Goal: Transaction & Acquisition: Purchase product/service

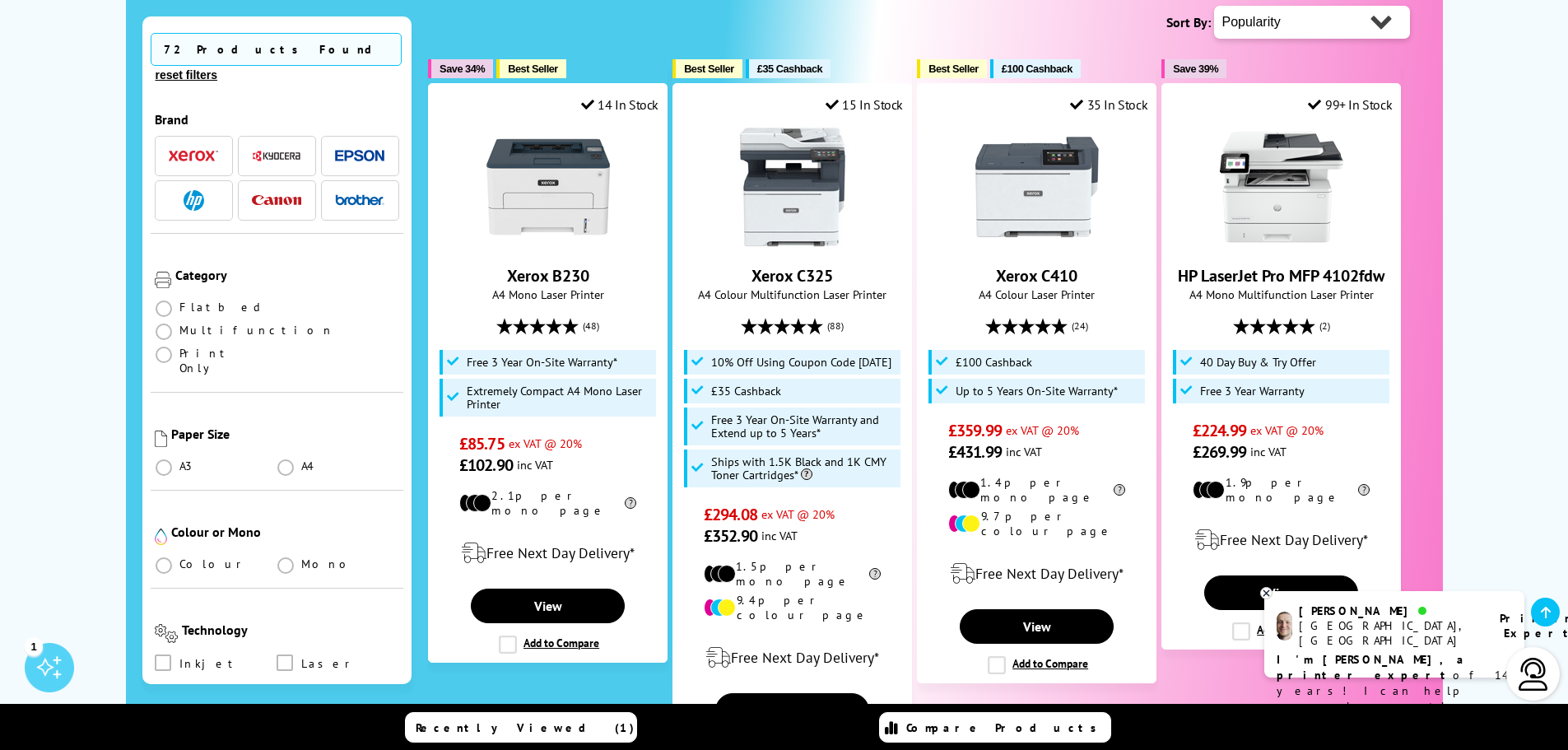
scroll to position [411, 0]
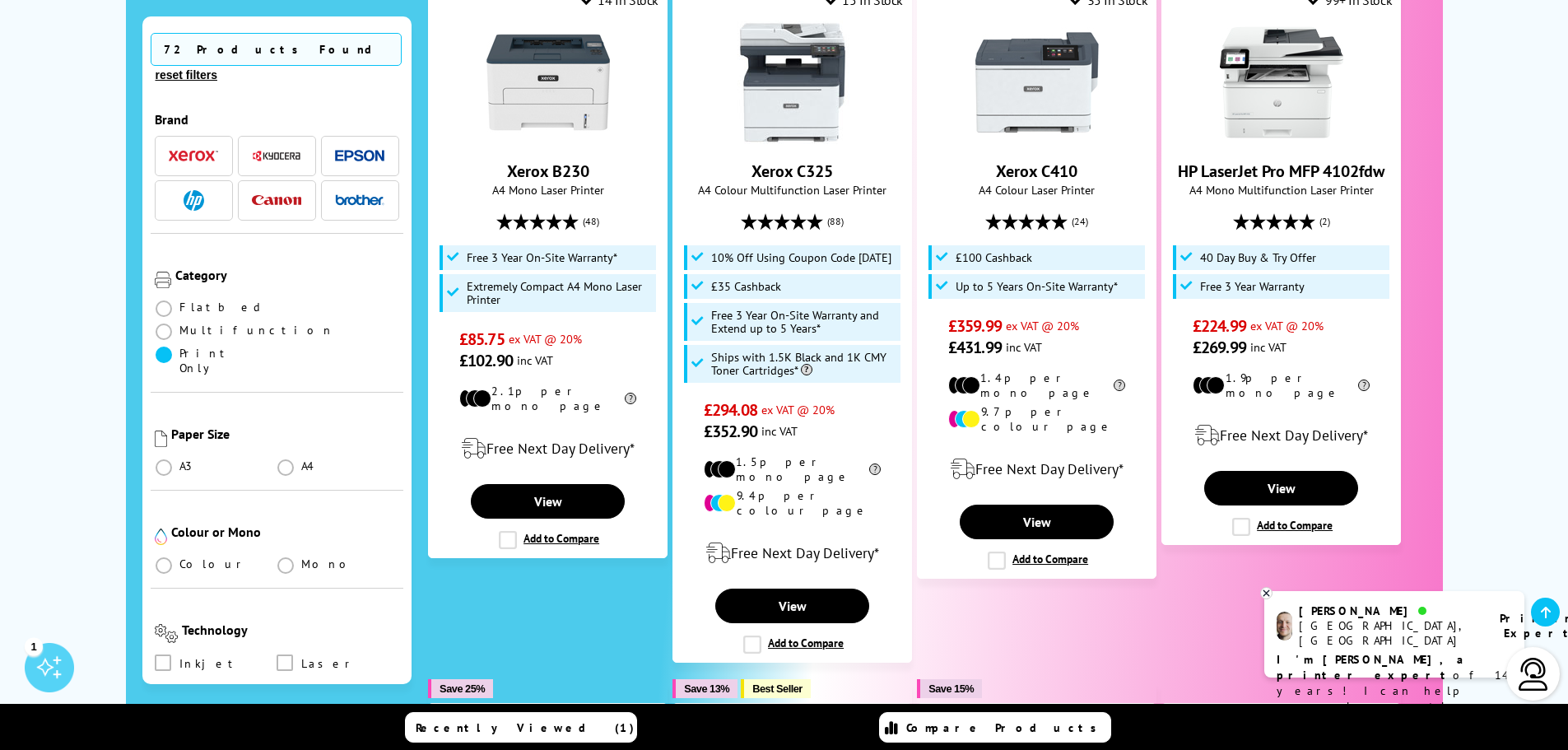
click at [165, 347] on span at bounding box center [164, 355] width 16 height 16
click at [180, 349] on Only "radio" at bounding box center [180, 349] width 0 height 0
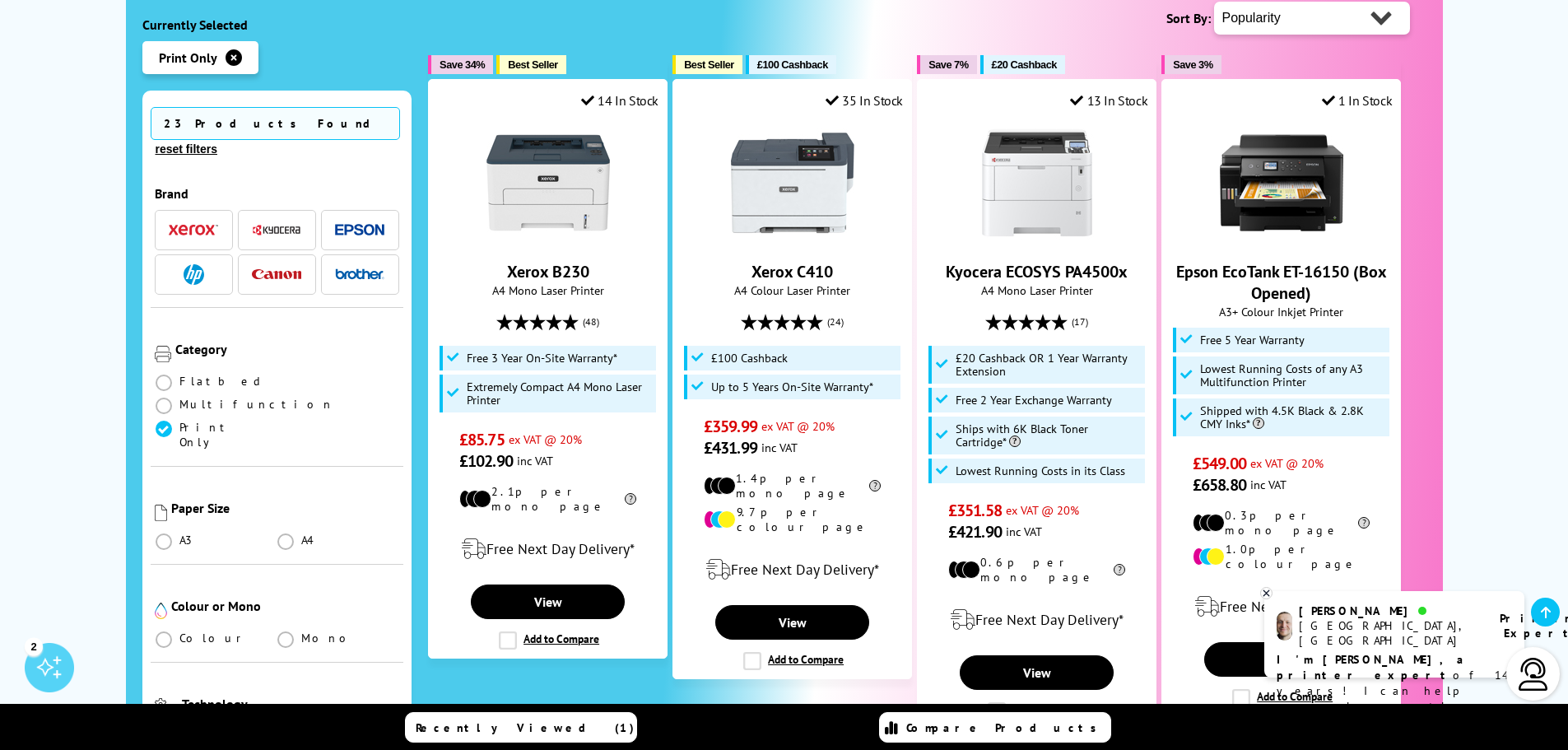
scroll to position [329, 0]
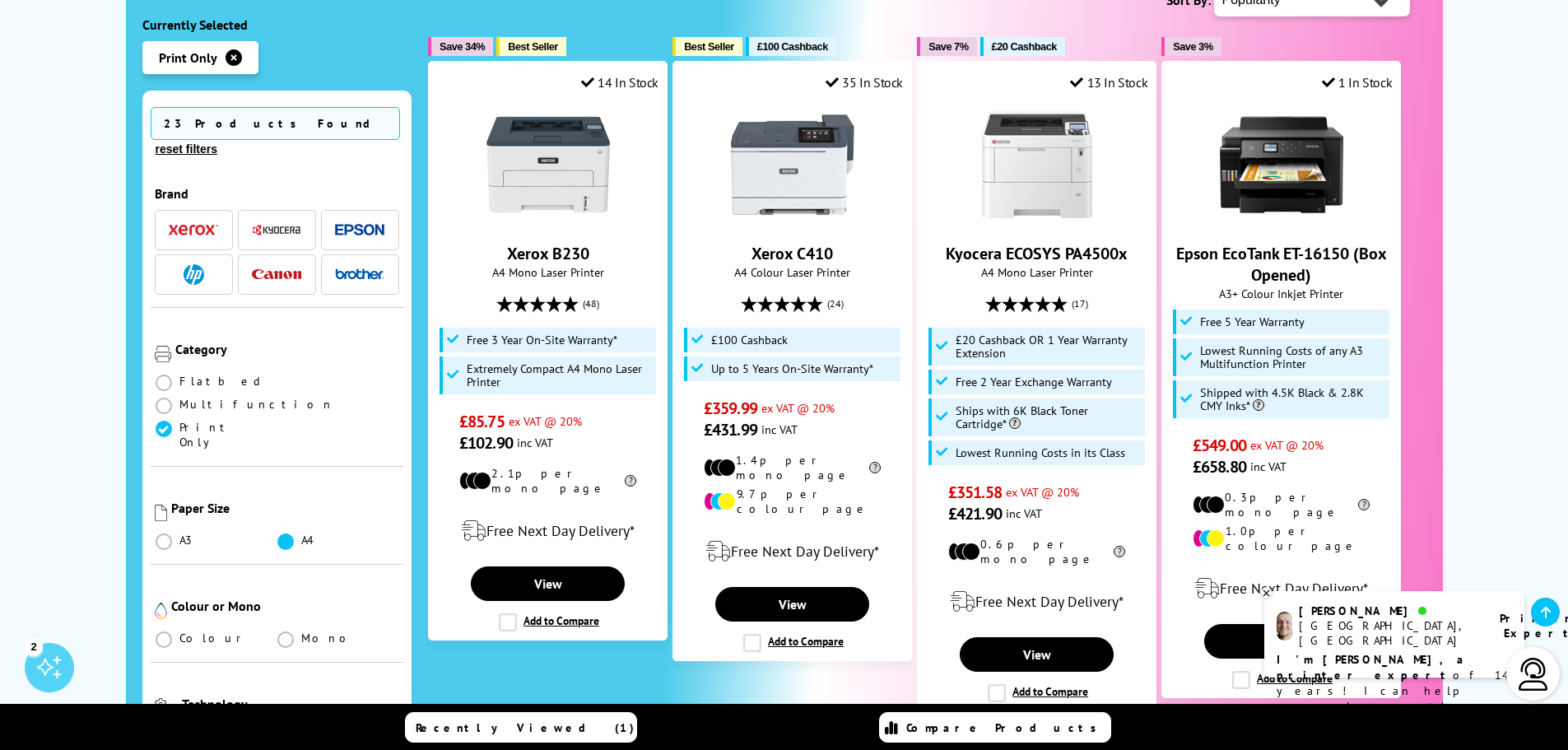
click at [284, 534] on span at bounding box center [286, 542] width 16 height 16
click at [301, 534] on input "radio" at bounding box center [301, 534] width 0 height 0
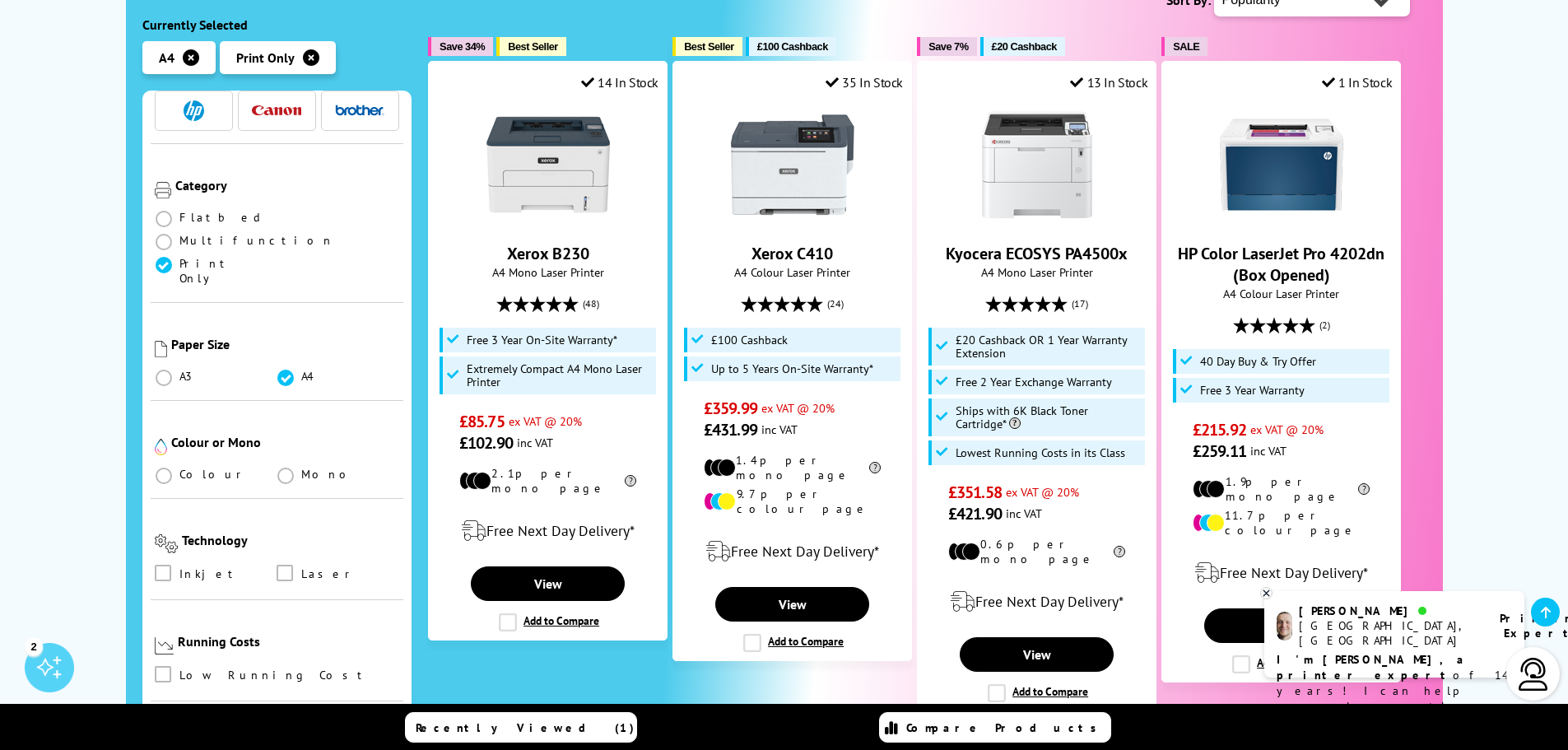
scroll to position [164, 0]
click at [163, 466] on span at bounding box center [164, 474] width 16 height 16
click at [180, 468] on input "radio" at bounding box center [180, 468] width 0 height 0
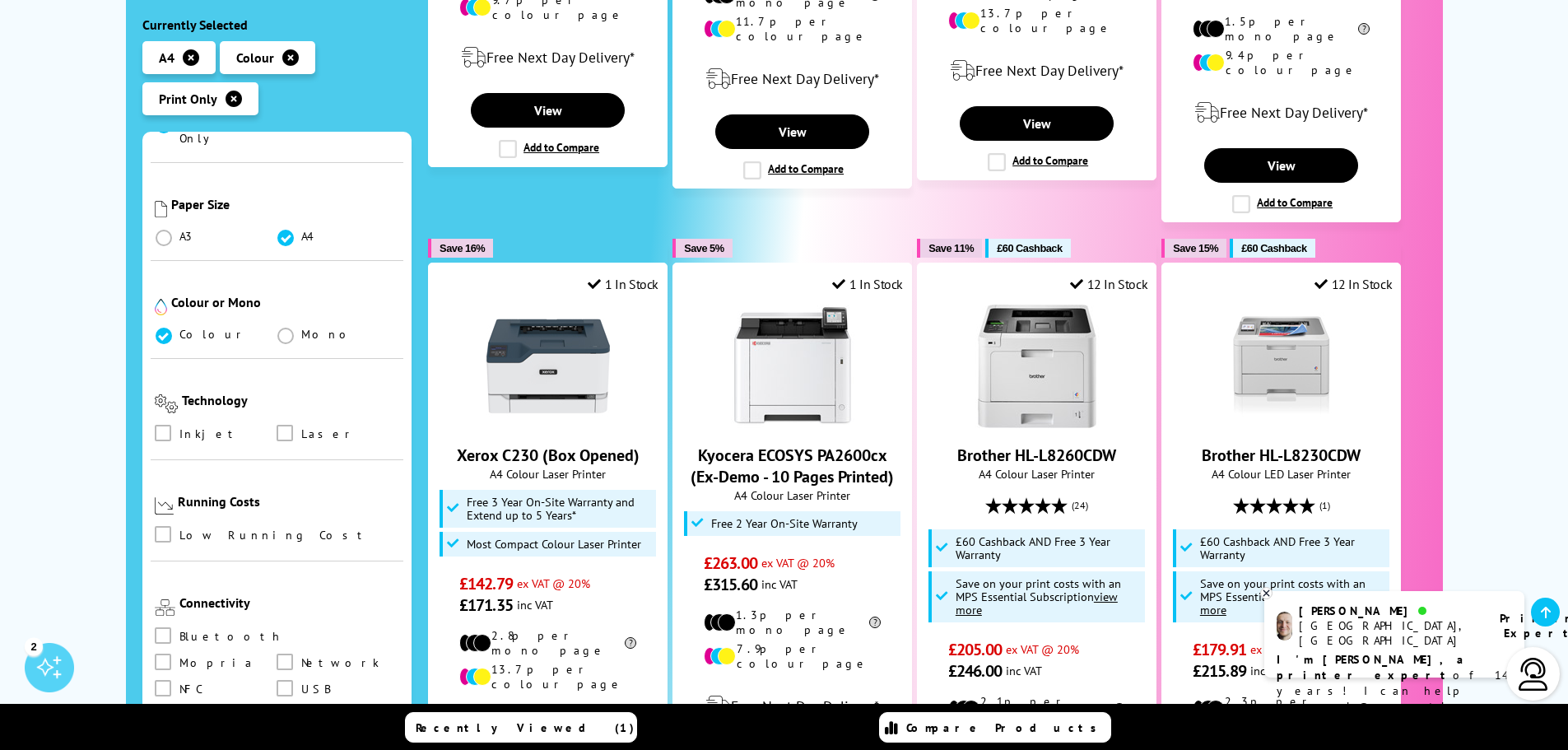
scroll to position [329, 0]
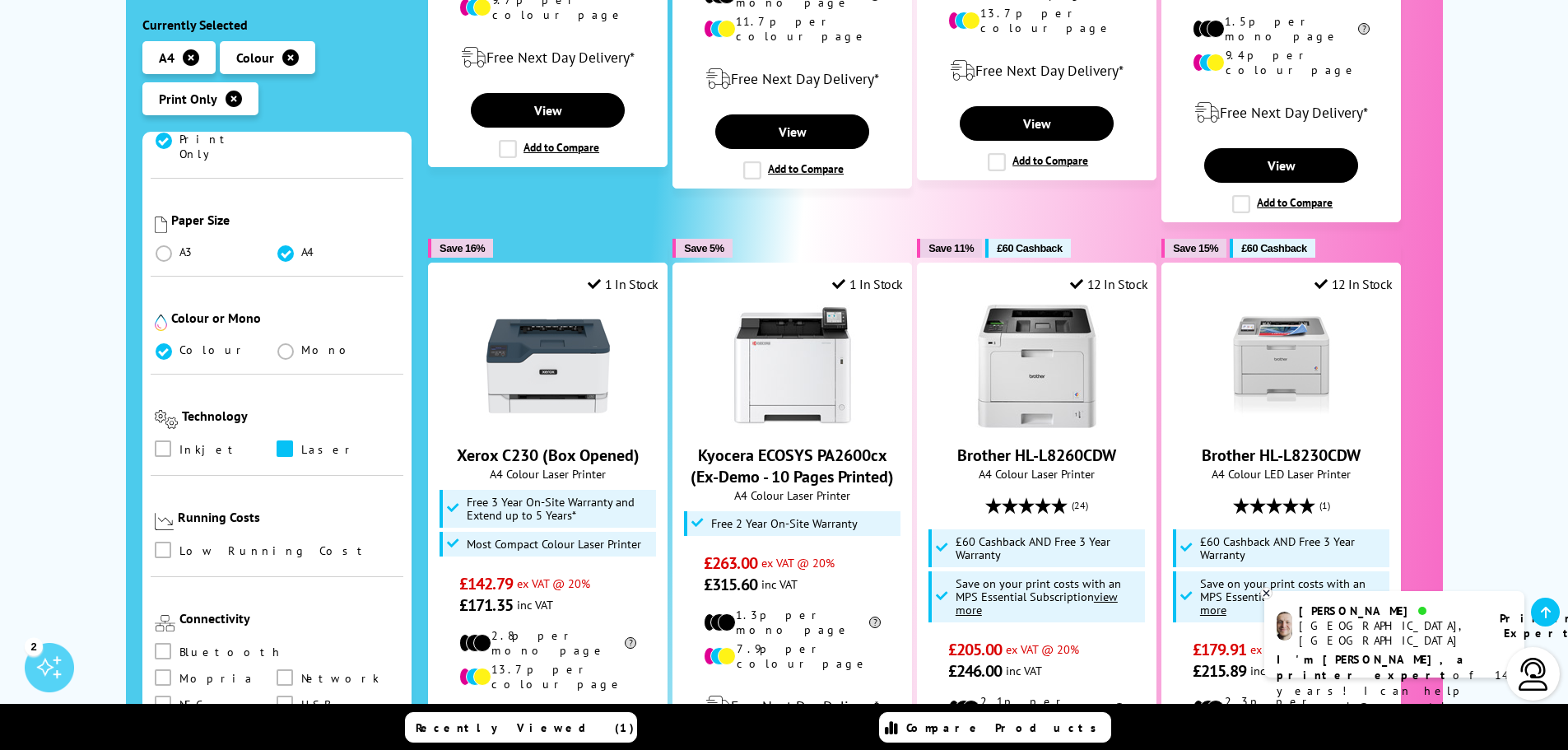
click at [283, 440] on span at bounding box center [285, 448] width 16 height 16
click at [300, 443] on input "checkbox" at bounding box center [300, 443] width 0 height 0
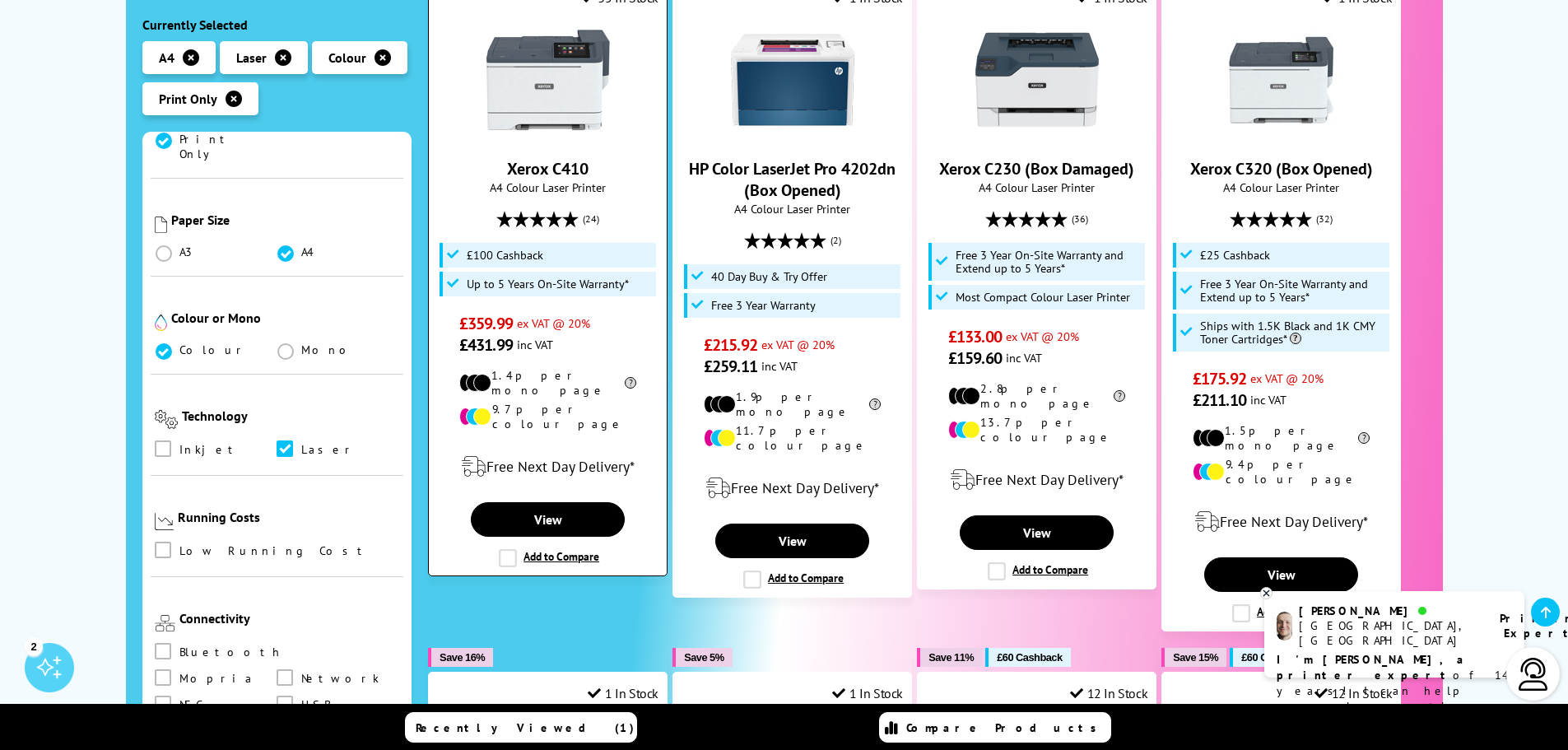
scroll to position [494, 0]
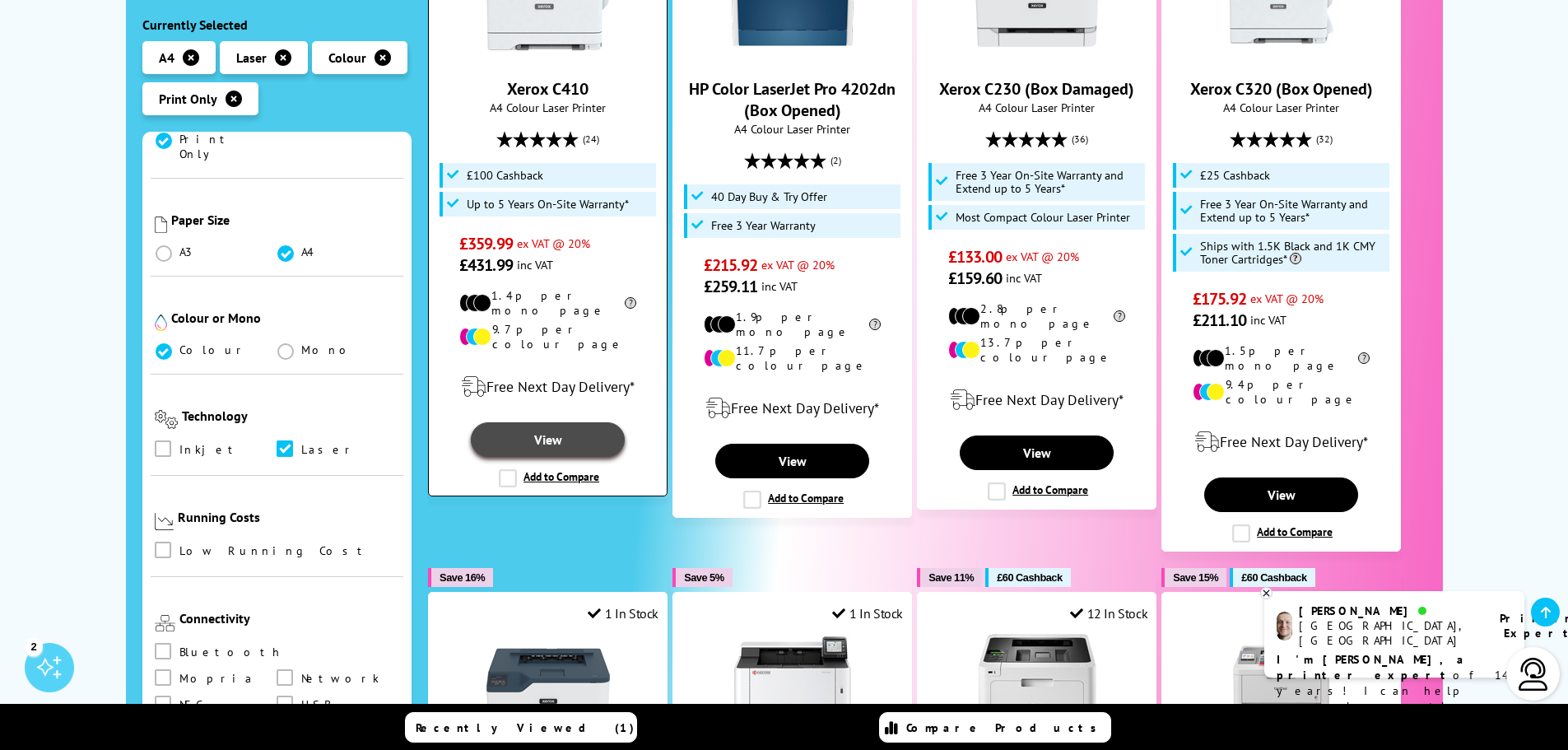
click at [546, 422] on link "View" at bounding box center [547, 439] width 153 height 34
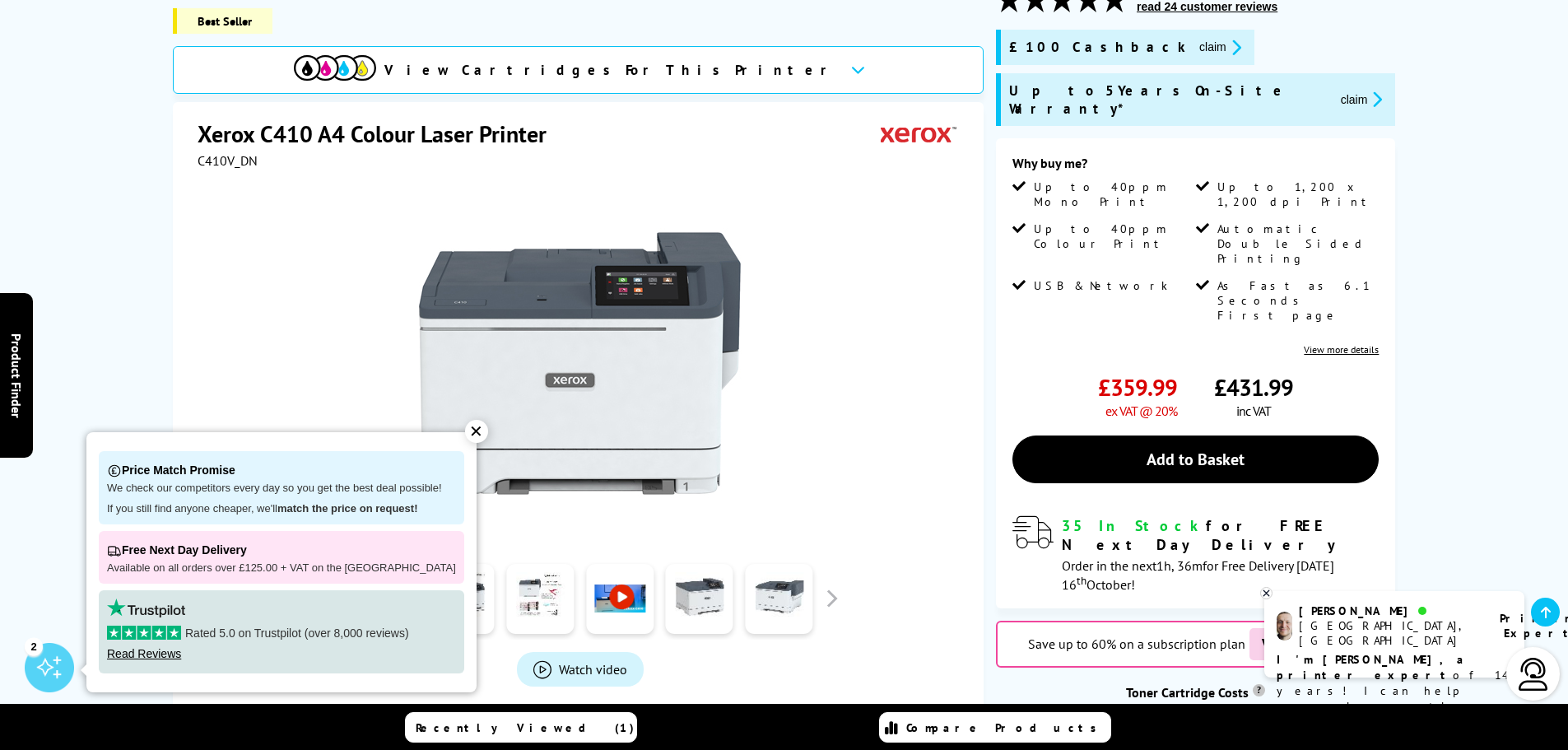
click at [465, 433] on div "✕" at bounding box center [477, 431] width 23 height 23
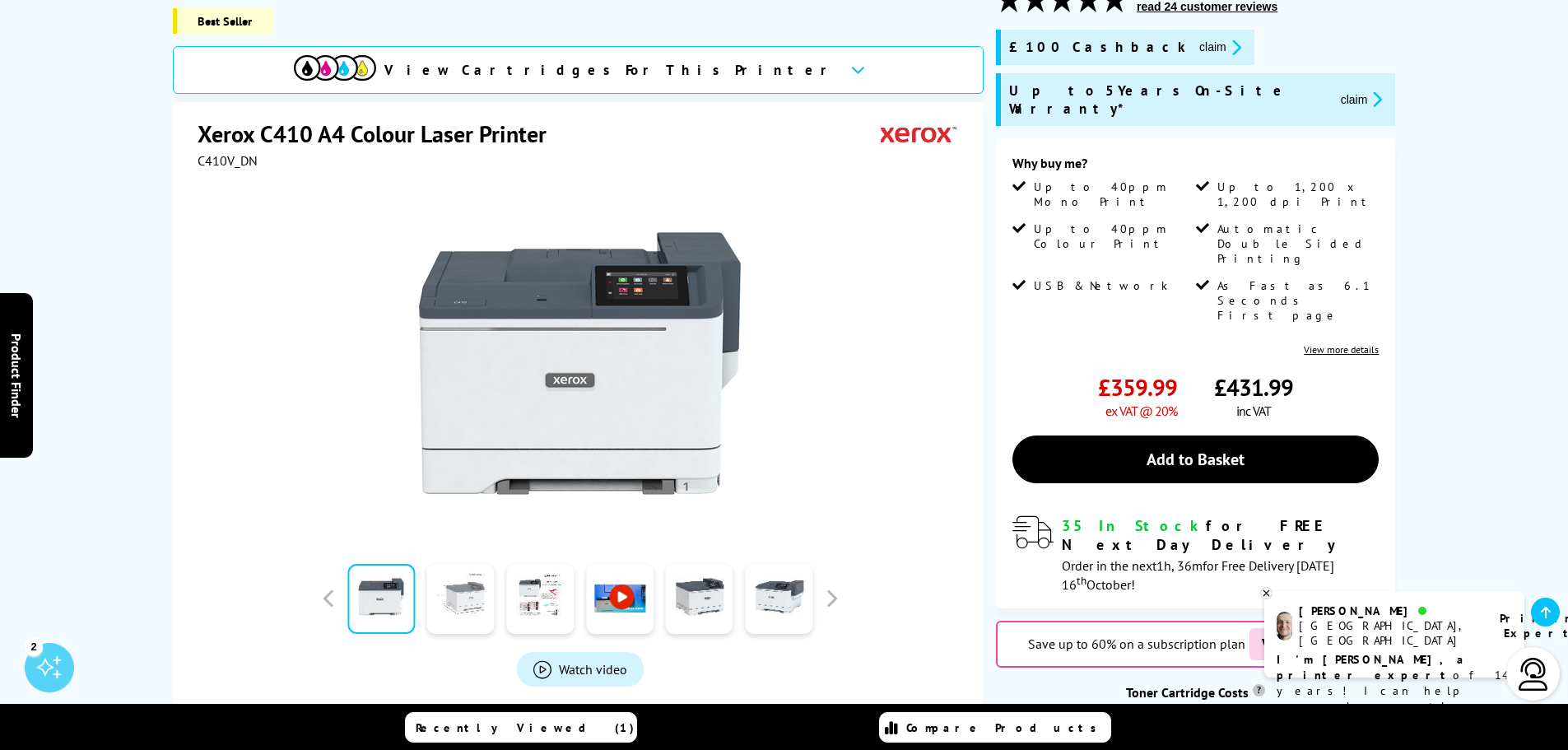
click at [465, 575] on link at bounding box center [460, 599] width 67 height 70
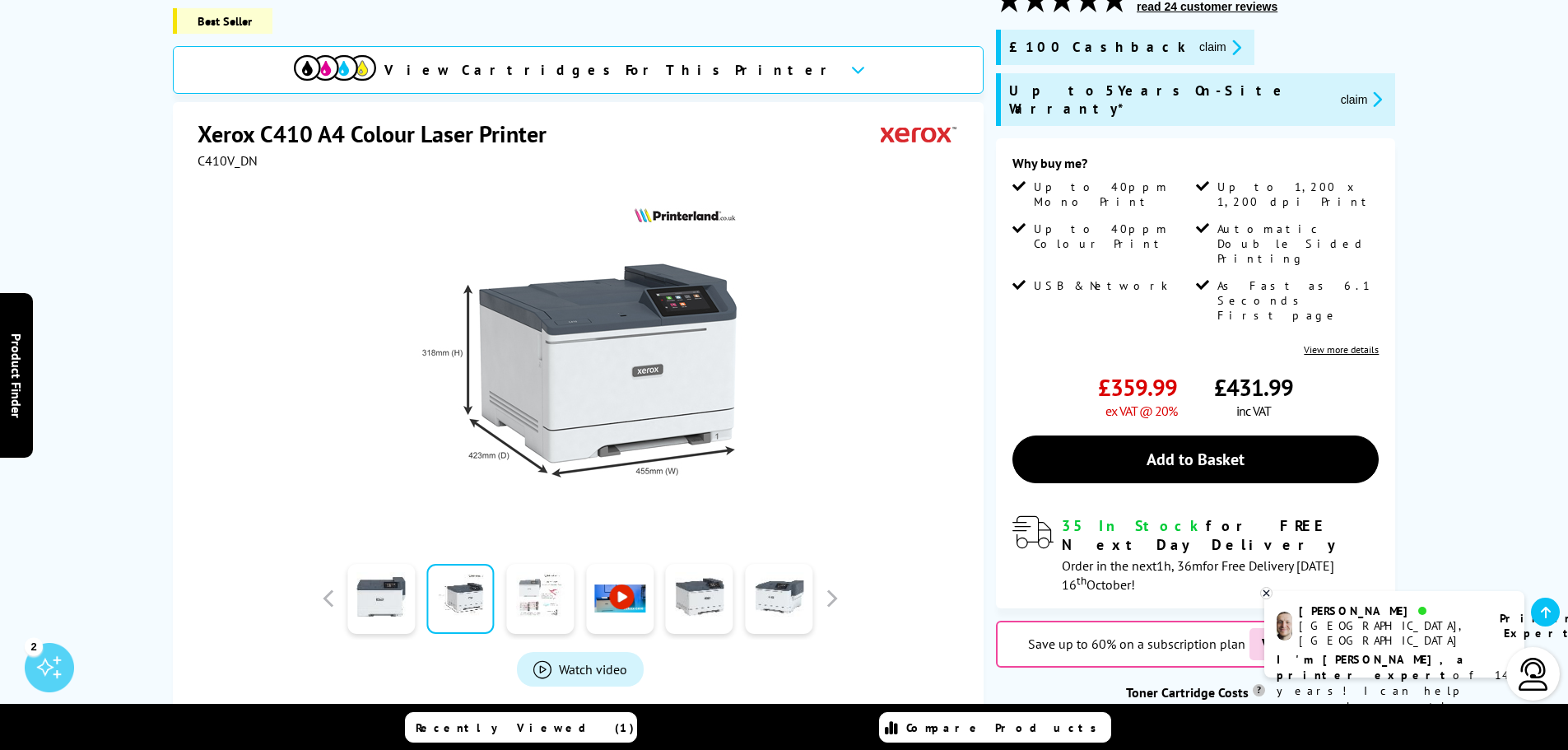
click at [542, 580] on link at bounding box center [539, 599] width 67 height 70
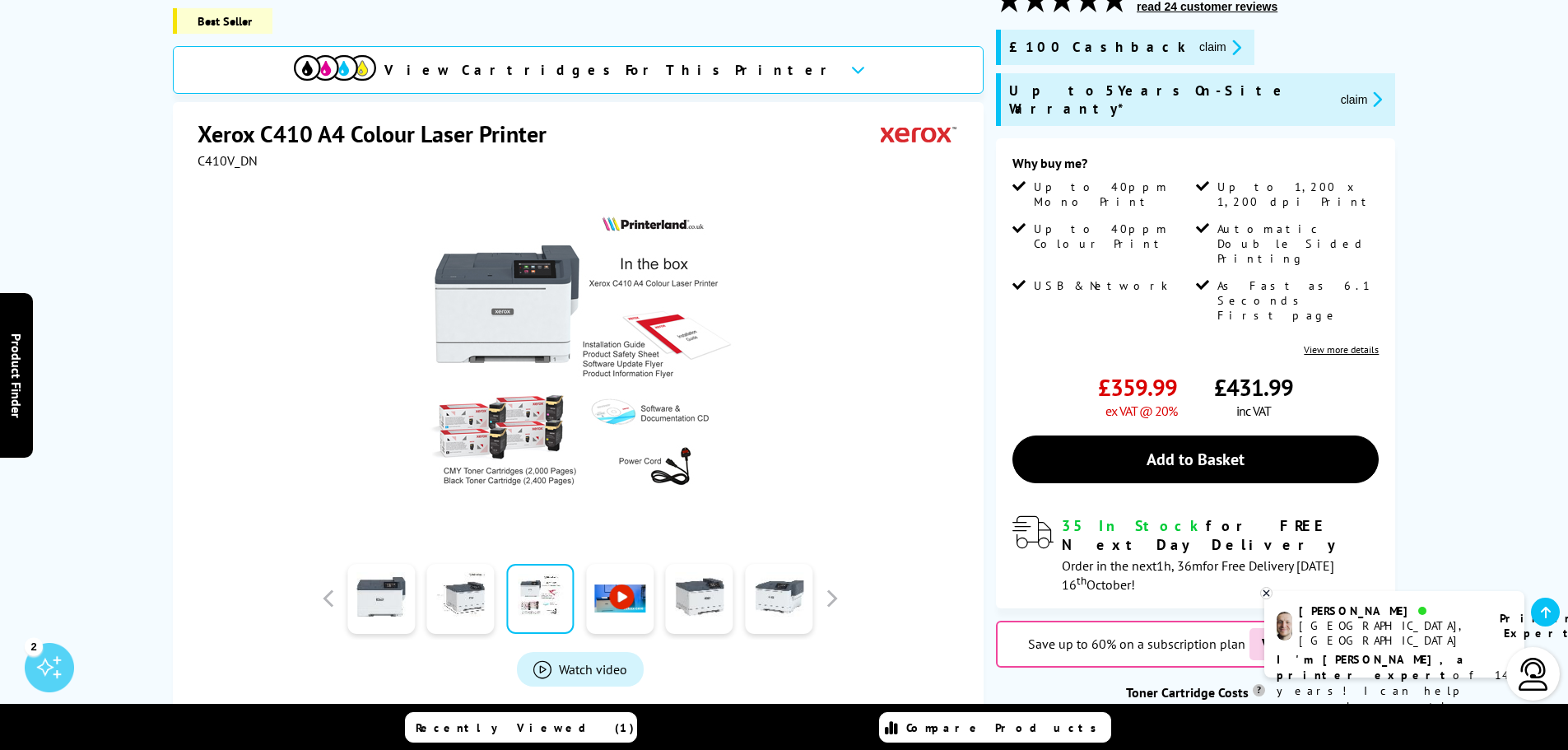
click at [613, 579] on link at bounding box center [619, 599] width 67 height 70
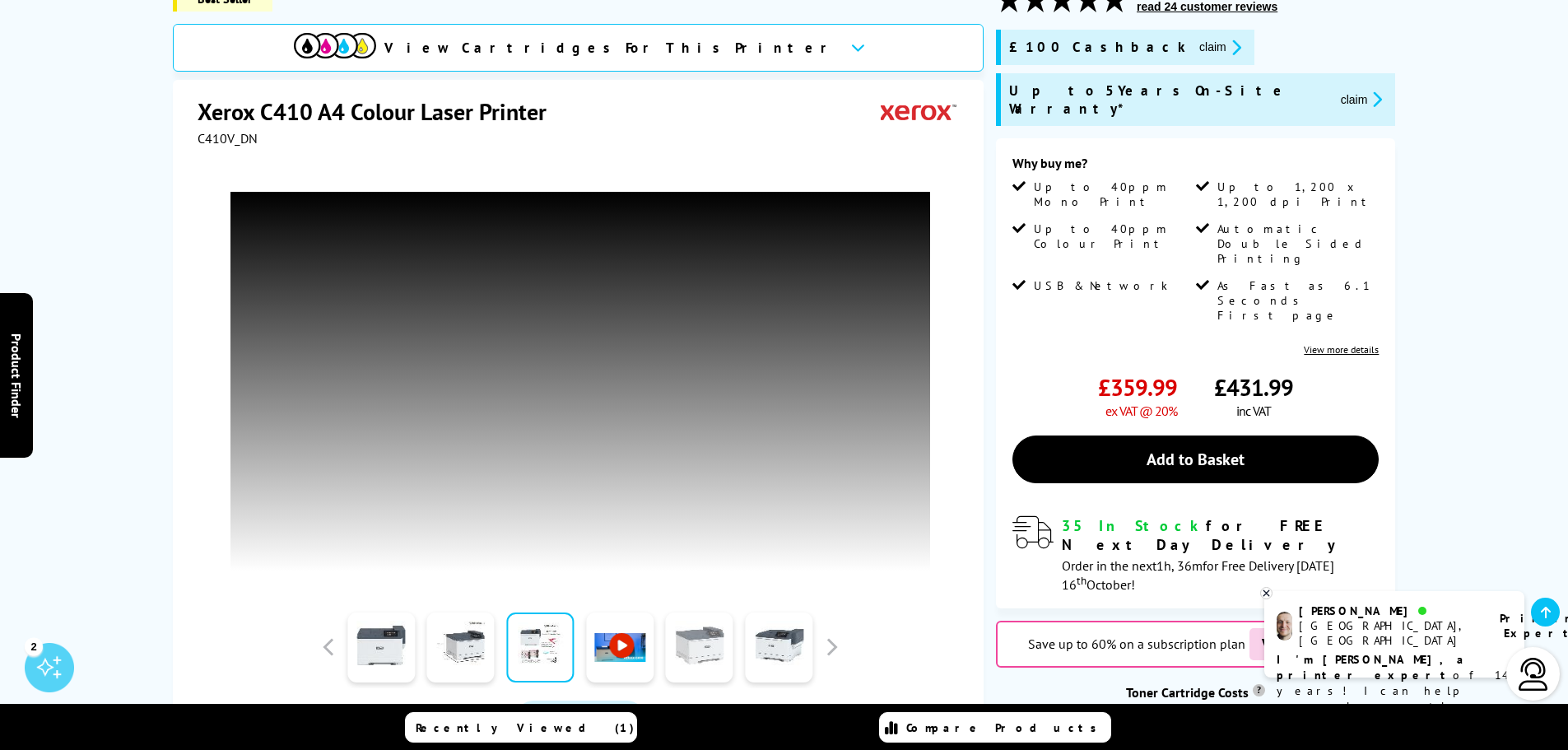
click at [696, 652] on link at bounding box center [699, 648] width 67 height 70
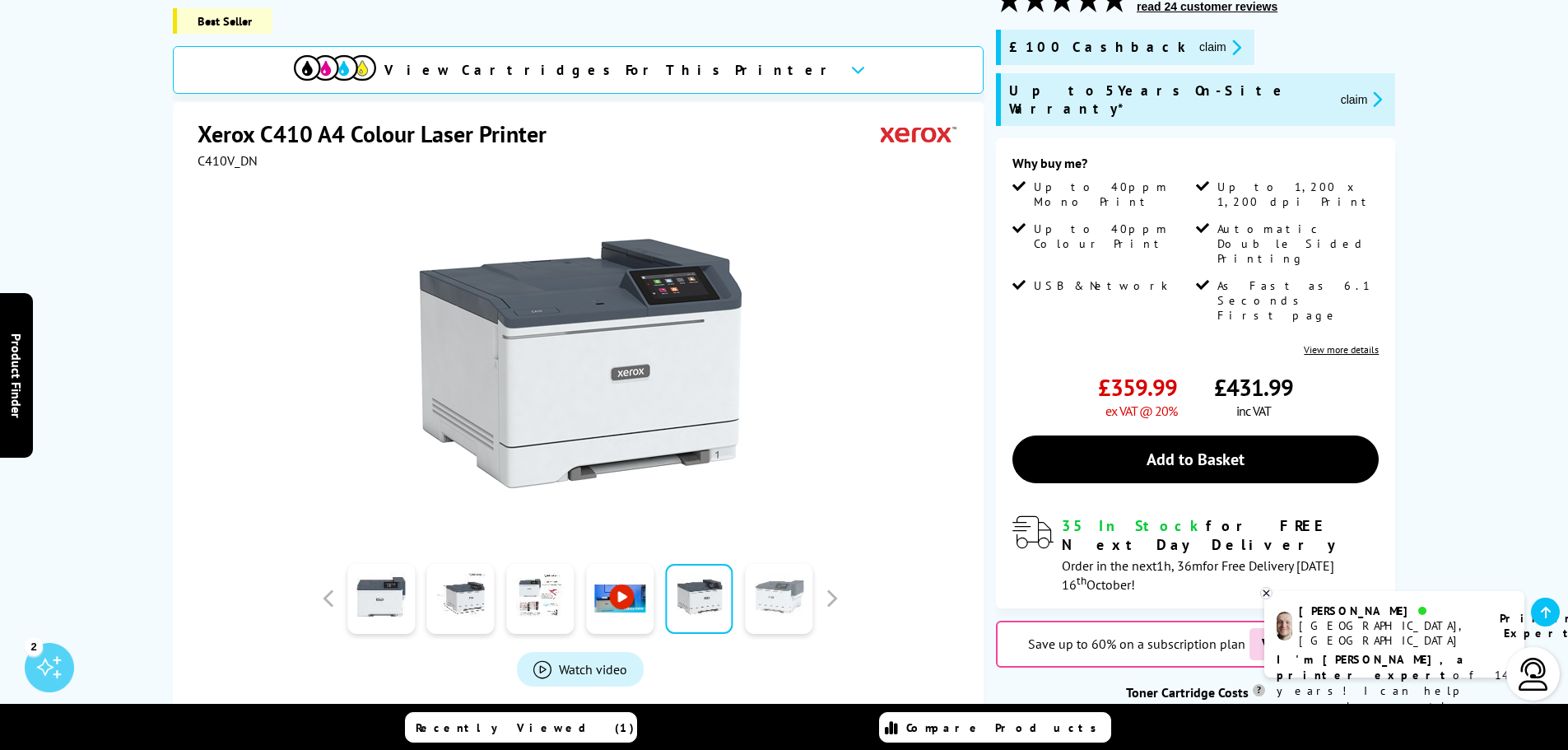
click at [785, 578] on link at bounding box center [778, 599] width 67 height 70
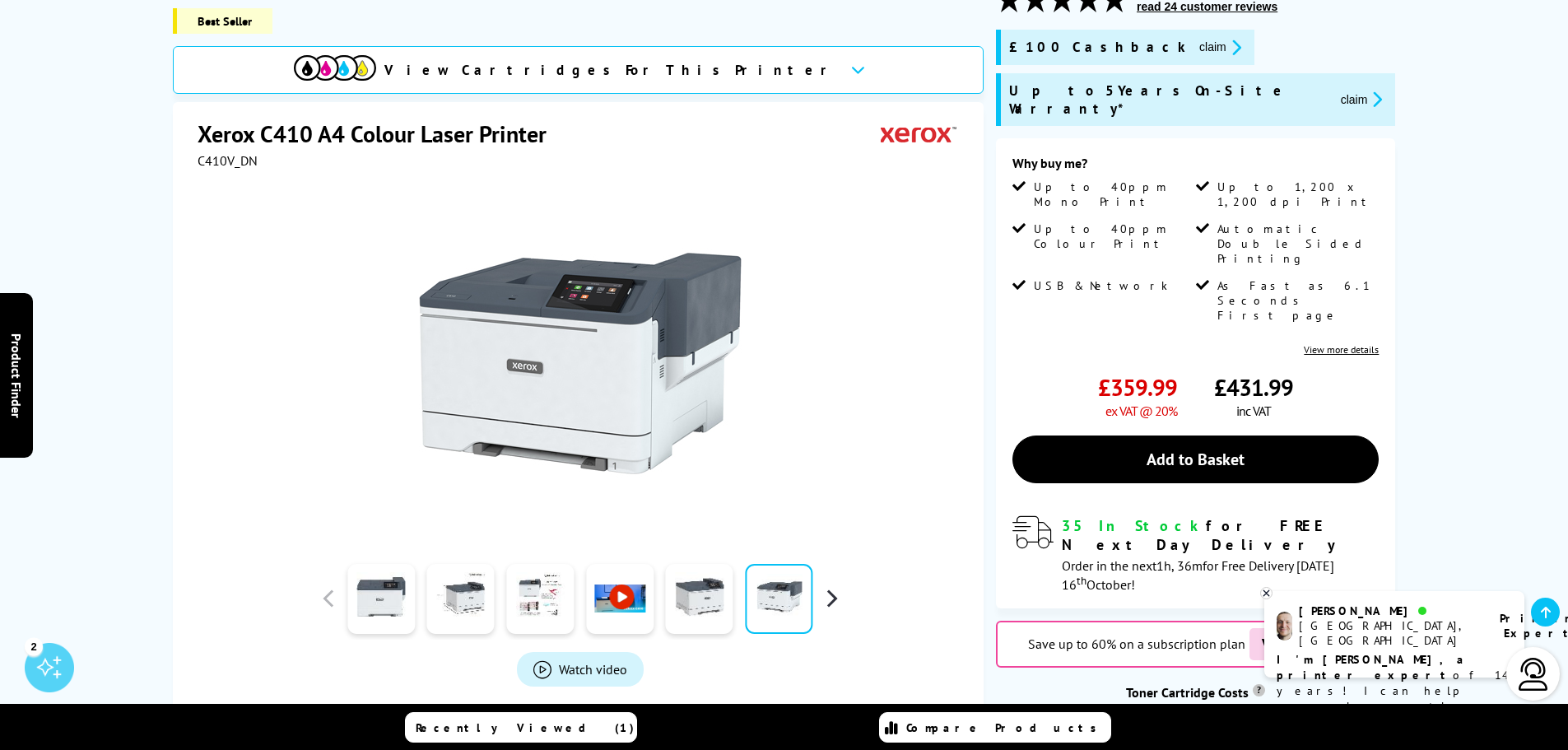
click at [828, 586] on button "button" at bounding box center [831, 597] width 24 height 24
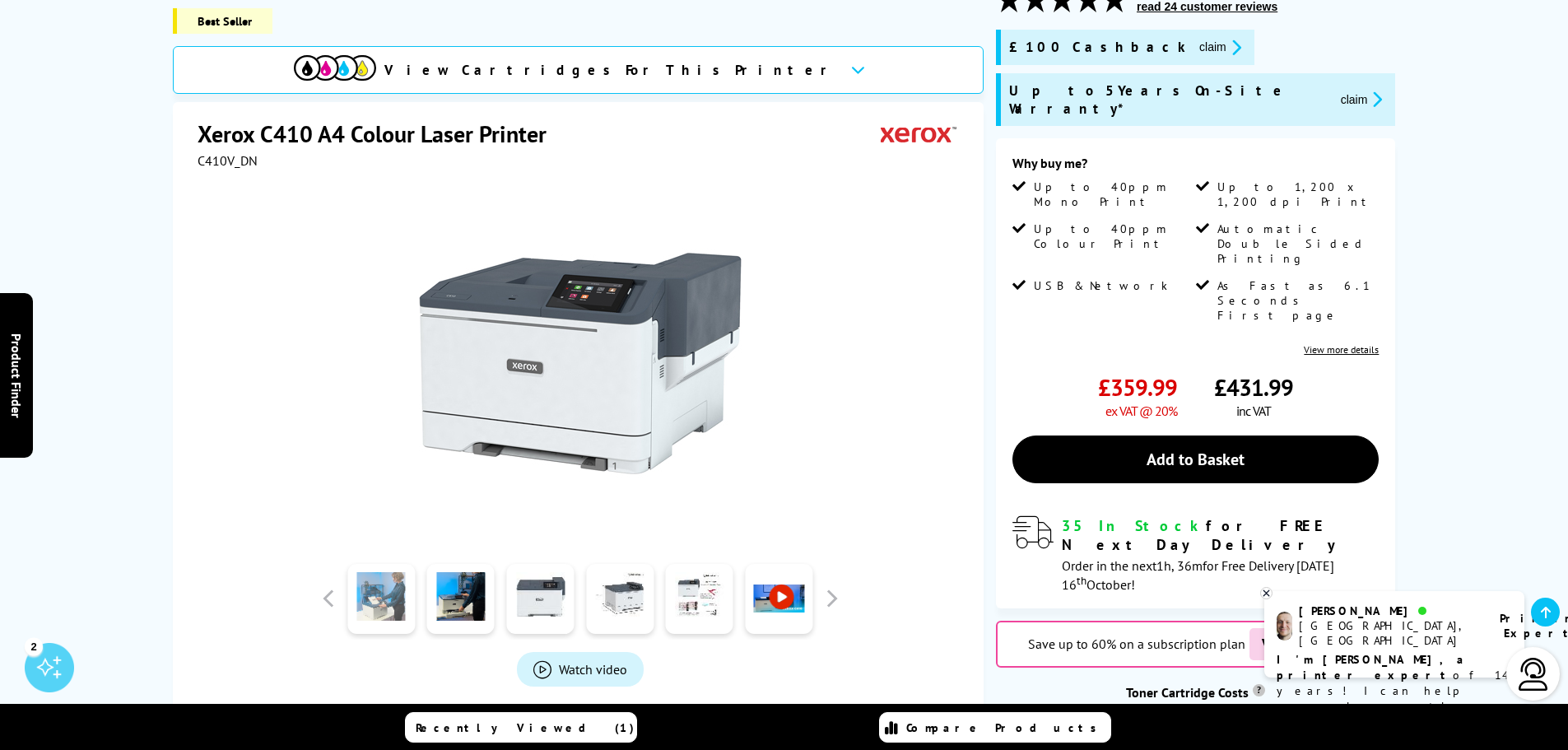
click at [388, 581] on link at bounding box center [381, 599] width 67 height 70
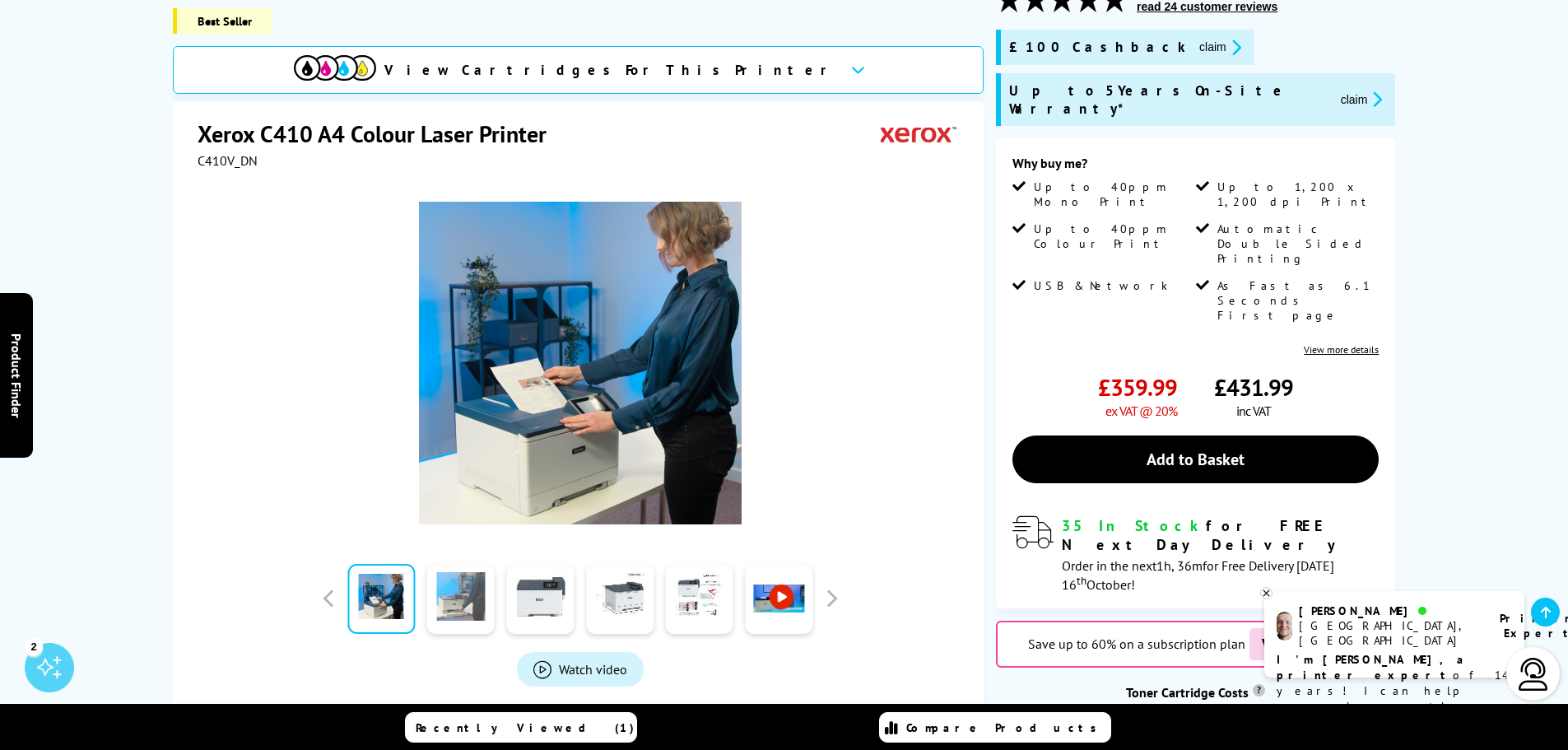
click at [459, 575] on link at bounding box center [460, 599] width 67 height 70
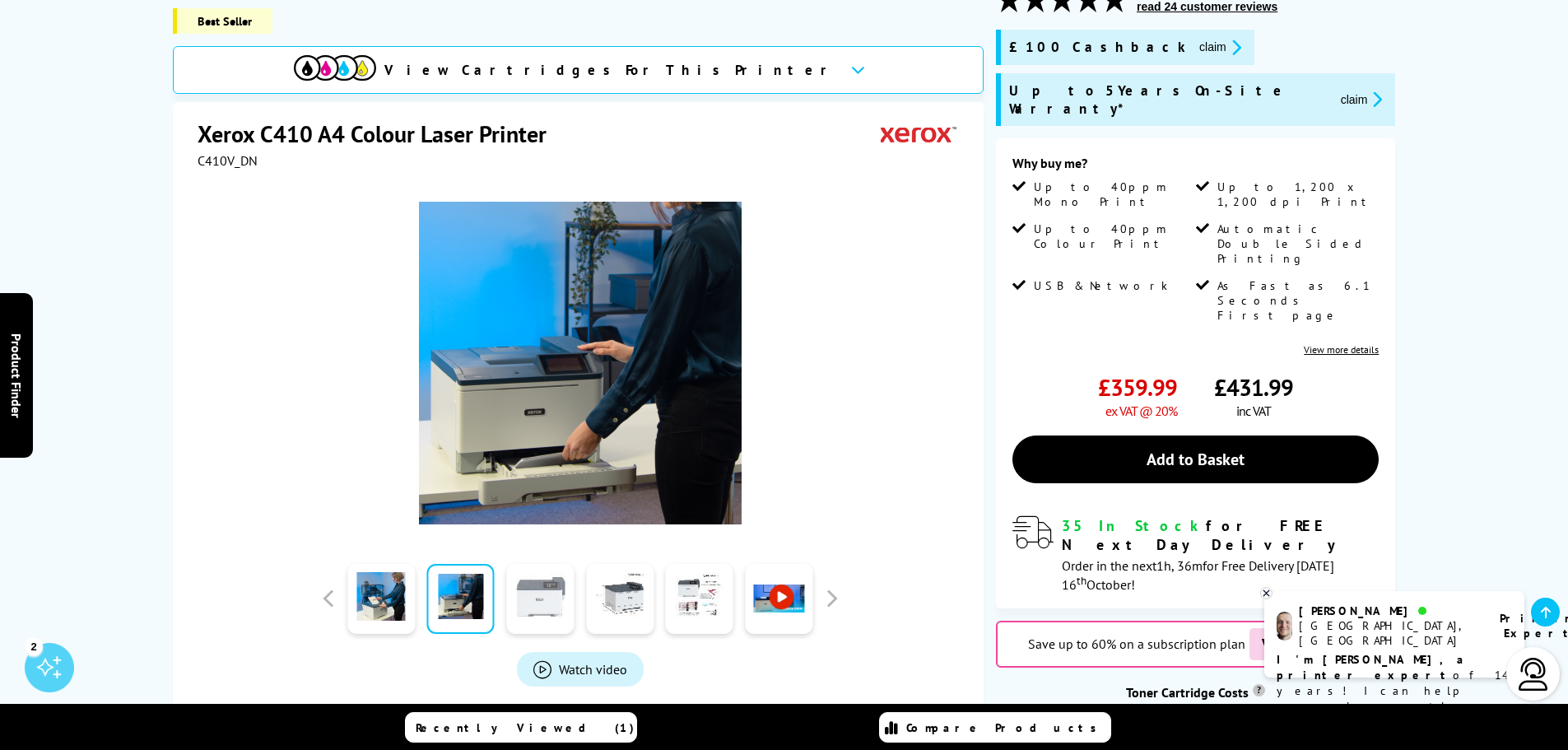
click at [533, 580] on link at bounding box center [539, 599] width 67 height 70
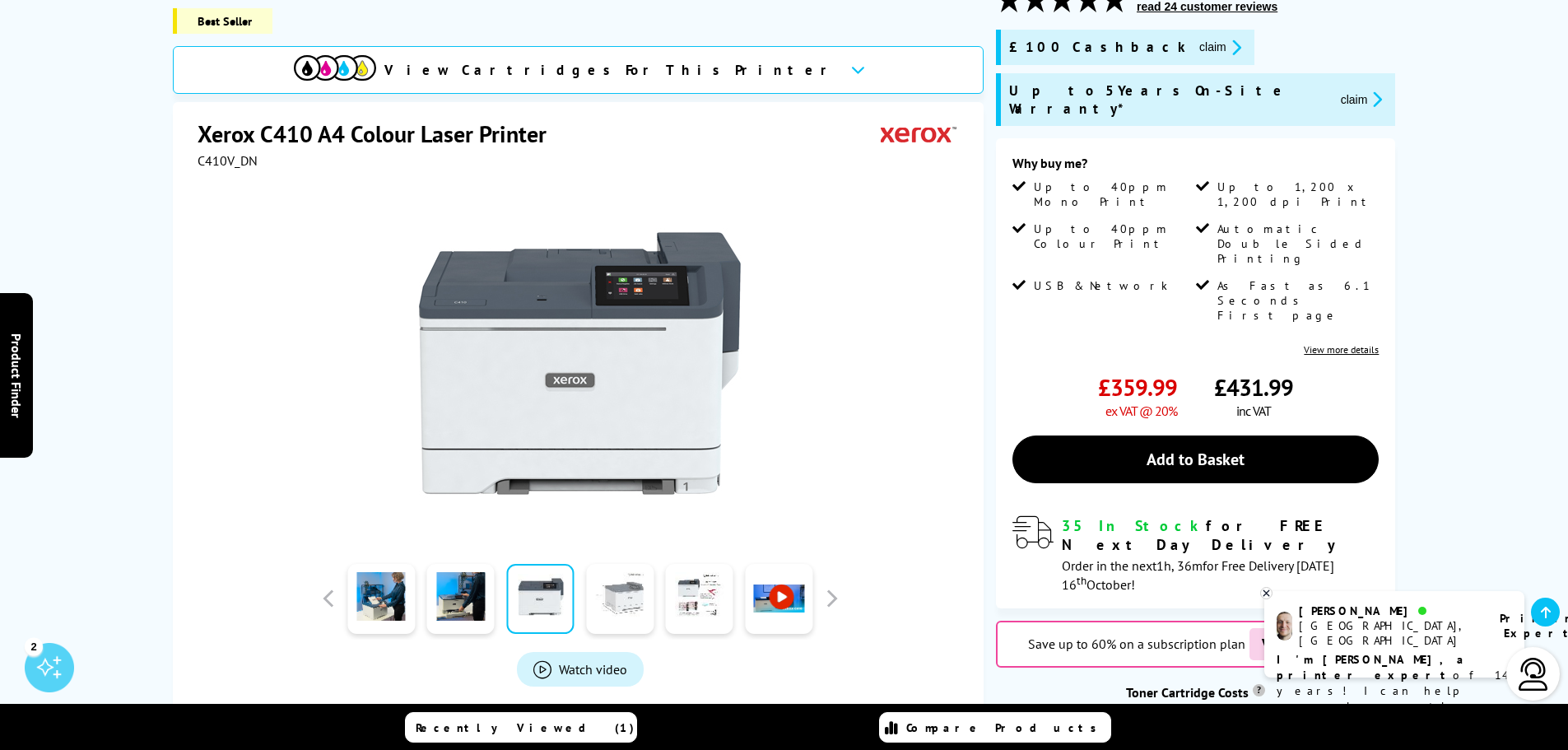
click at [629, 579] on link at bounding box center [619, 599] width 67 height 70
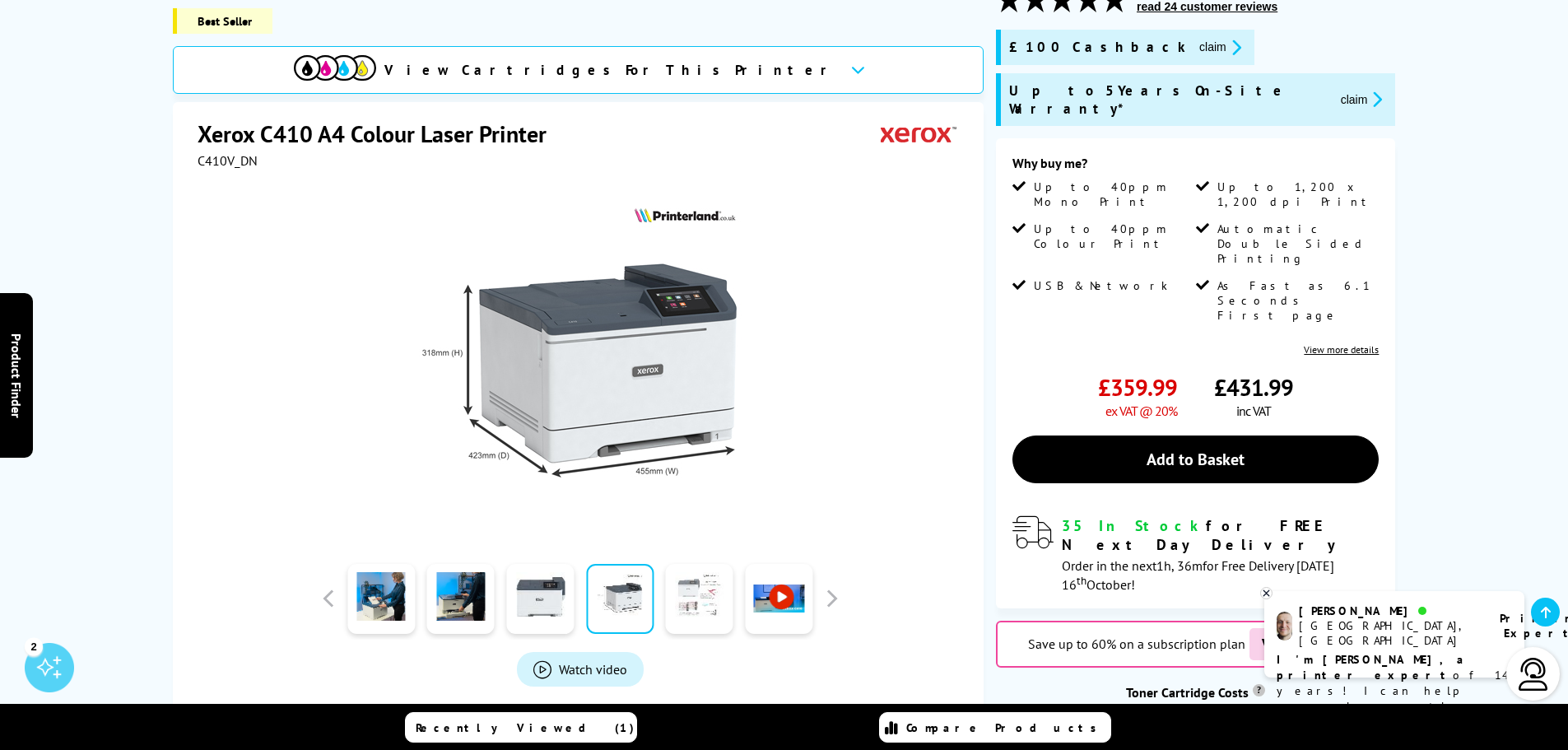
click at [692, 583] on link at bounding box center [699, 599] width 67 height 70
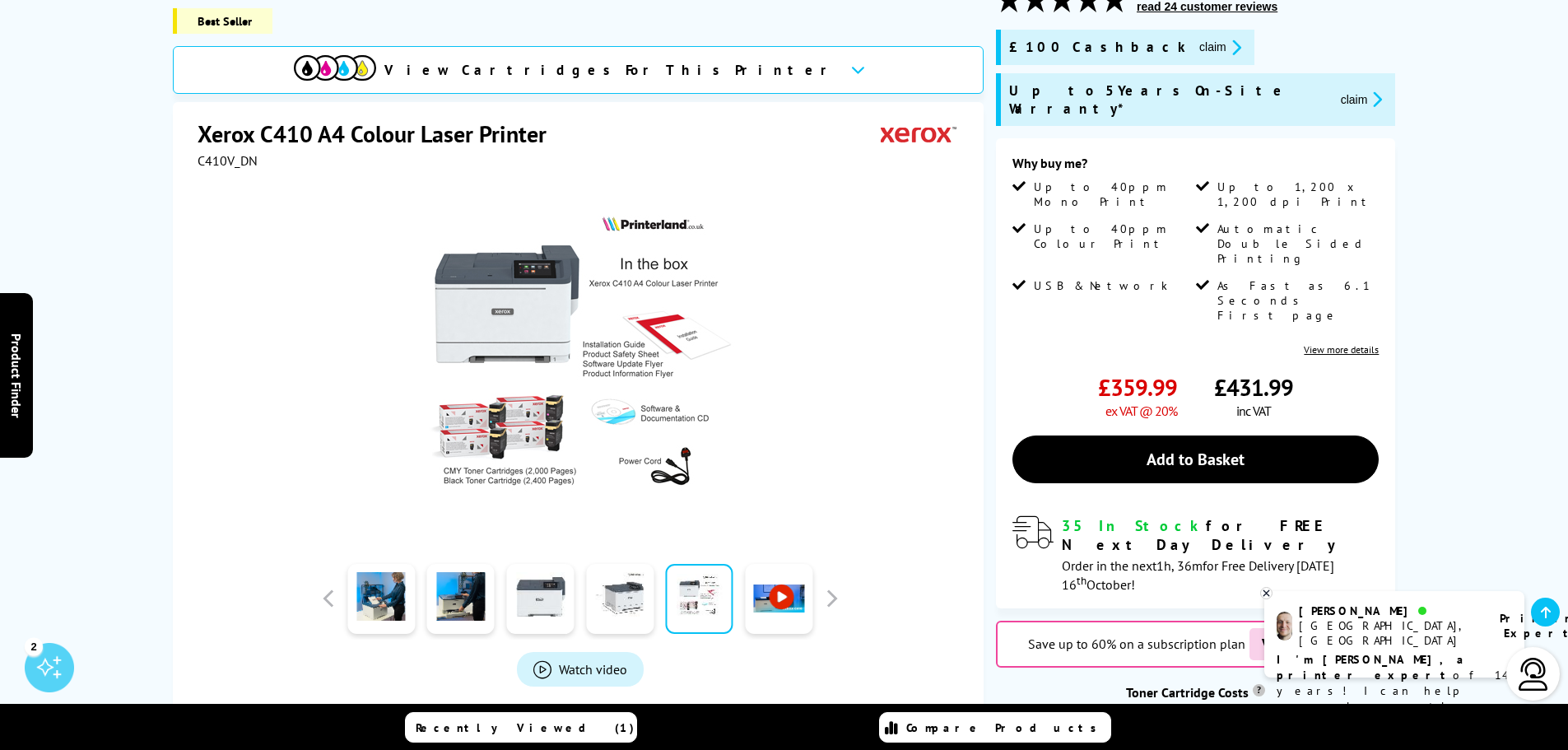
click at [771, 579] on link at bounding box center [778, 599] width 67 height 70
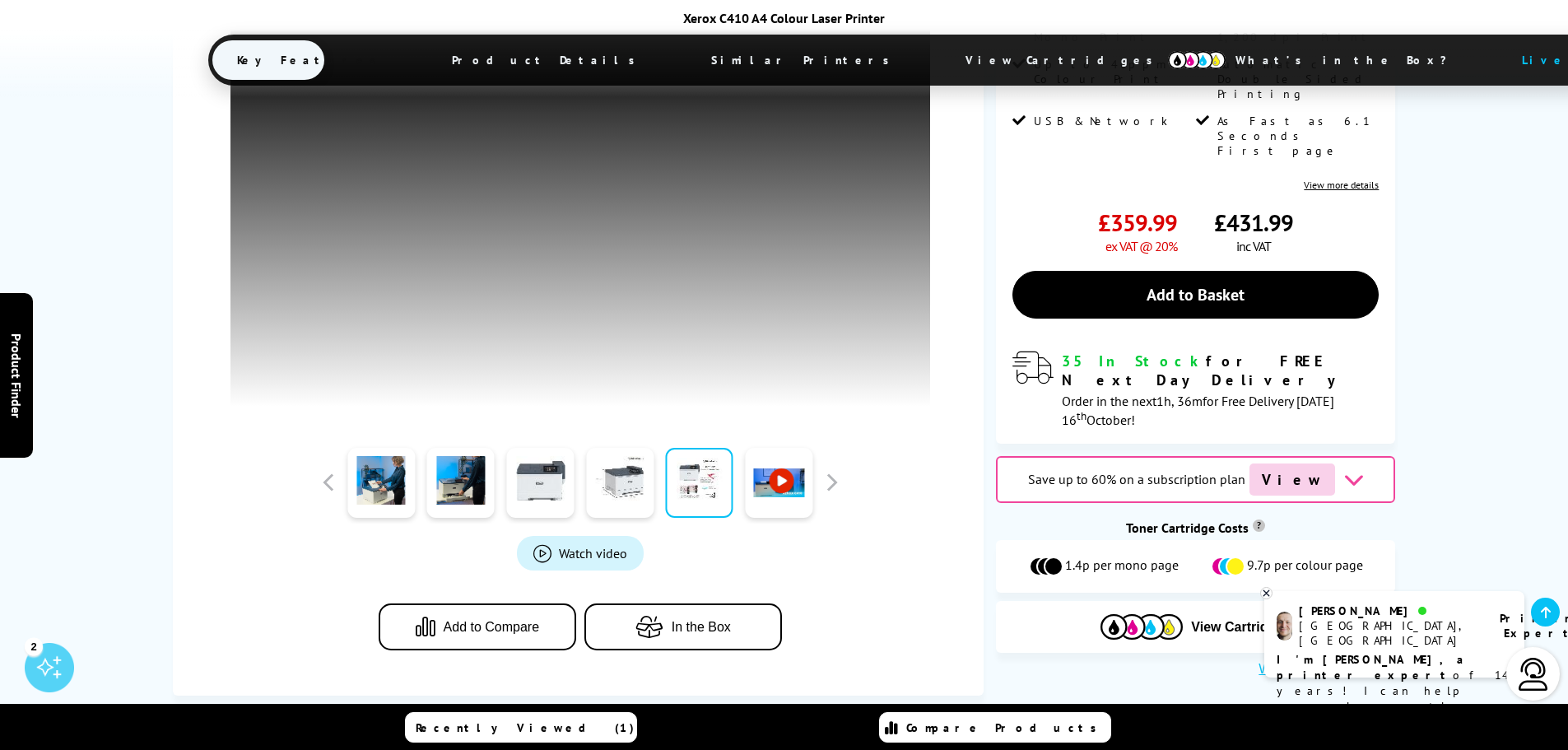
scroll to position [247, 0]
